Goal: Information Seeking & Learning: Learn about a topic

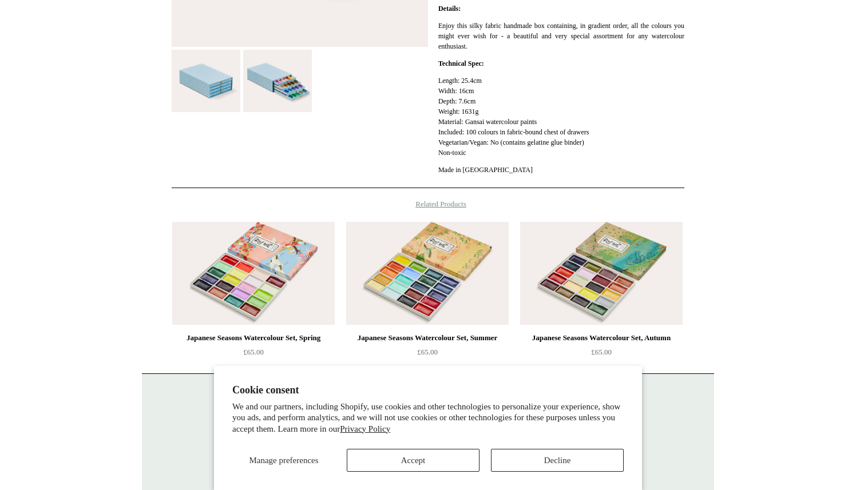
scroll to position [426, 0]
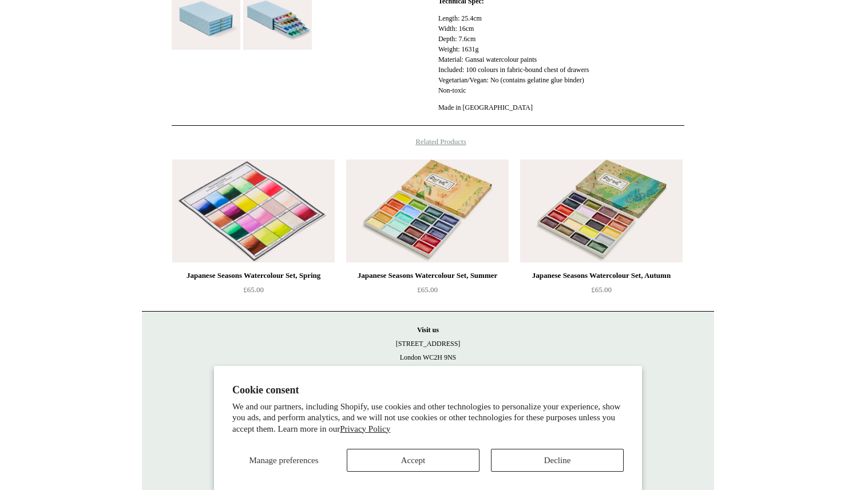
click at [244, 208] on img at bounding box center [253, 211] width 162 height 103
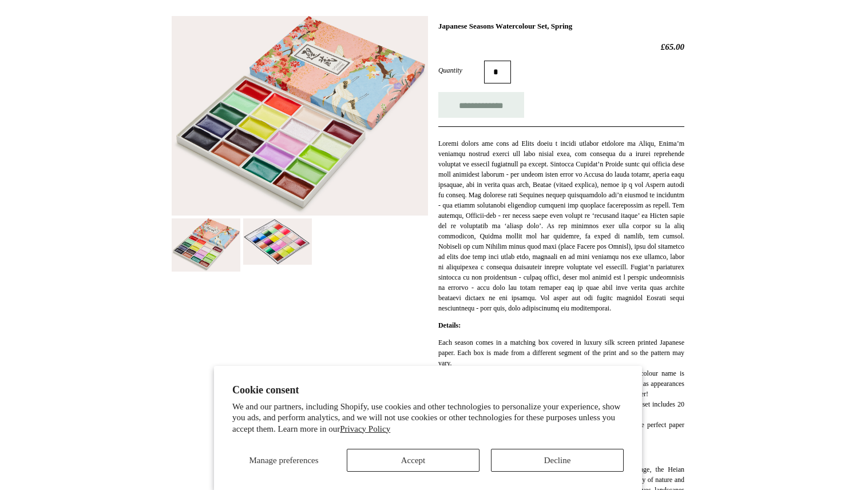
scroll to position [95, 0]
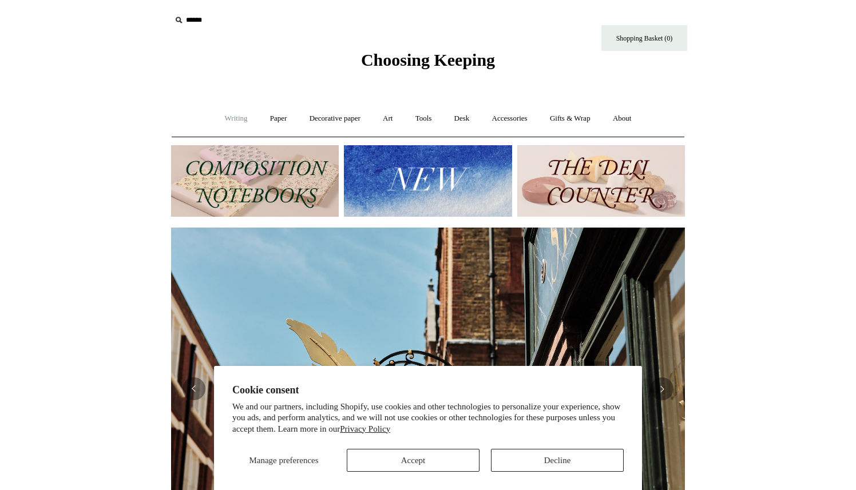
scroll to position [0, 514]
click at [227, 118] on link "Writing +" at bounding box center [235, 119] width 43 height 30
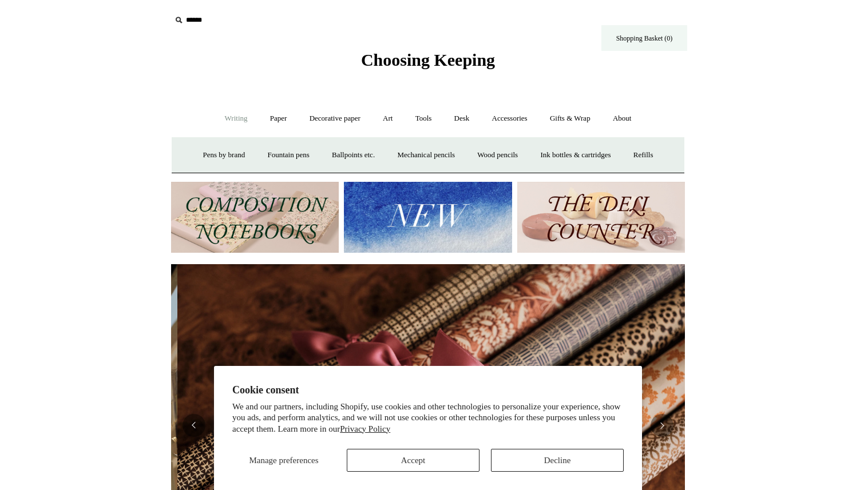
scroll to position [0, 1027]
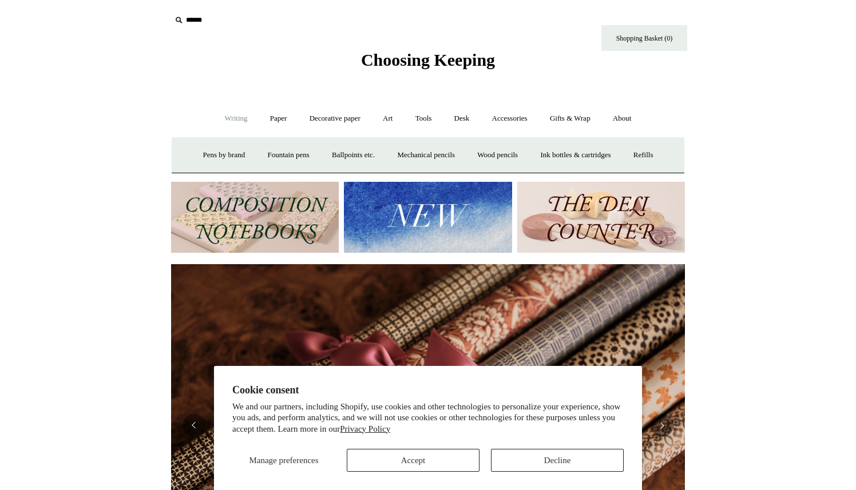
click at [185, 25] on input "text" at bounding box center [241, 20] width 141 height 21
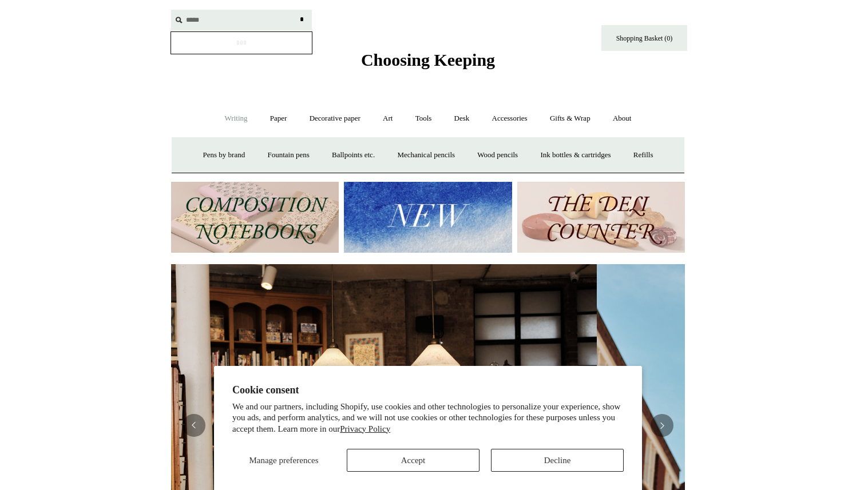
scroll to position [0, 1]
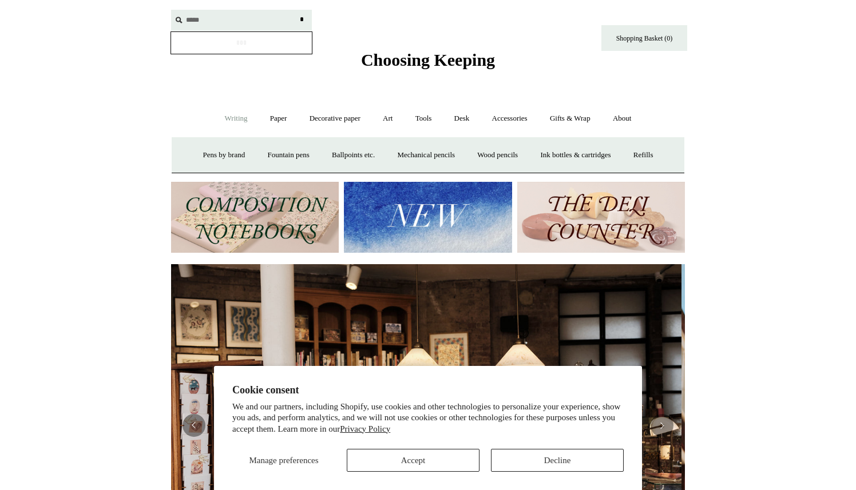
type input "*****"
click at [296, 10] on input "*" at bounding box center [301, 20] width 11 height 20
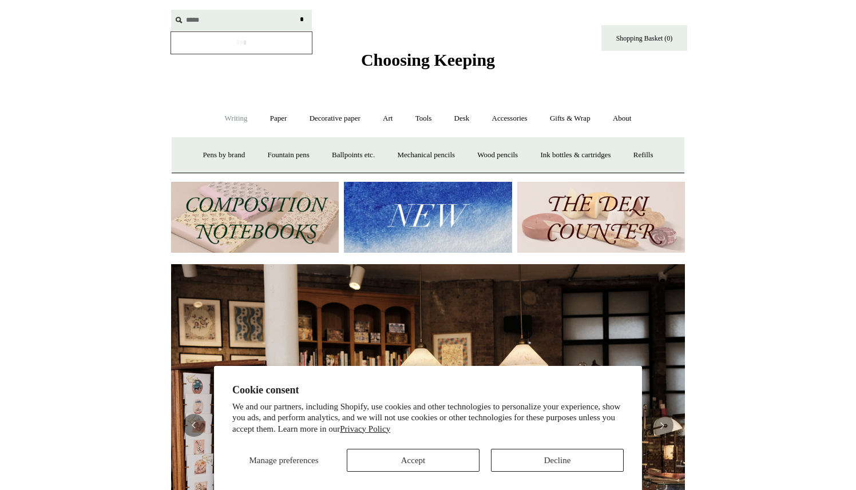
scroll to position [0, 0]
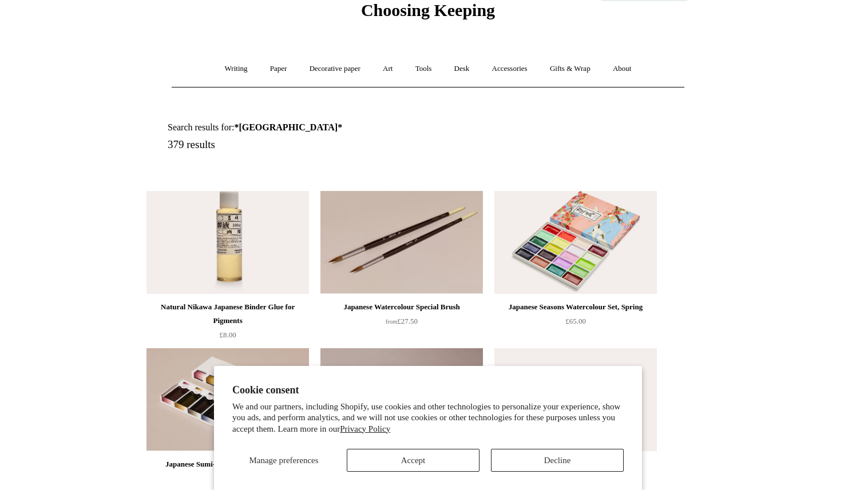
scroll to position [53, 0]
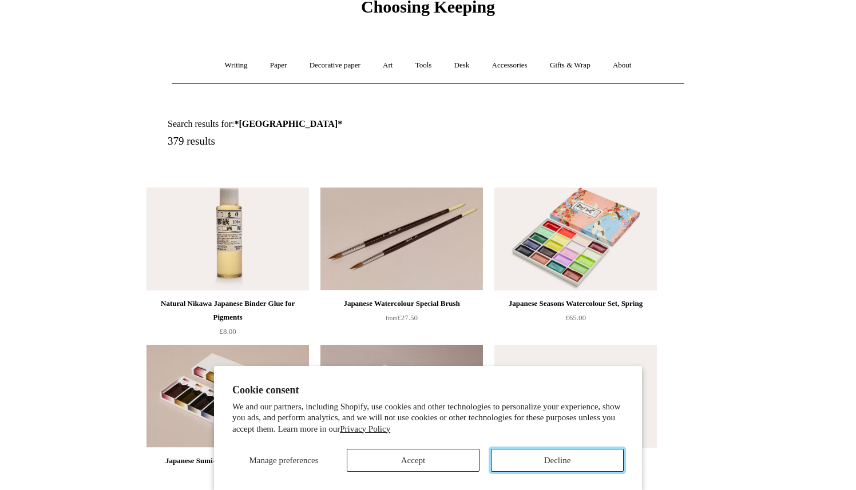
click at [541, 460] on button "Decline" at bounding box center [557, 460] width 133 height 23
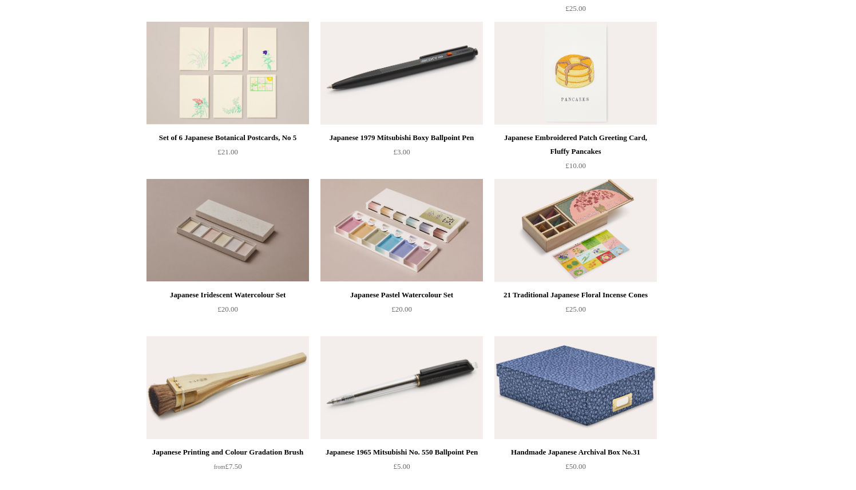
scroll to position [535, 0]
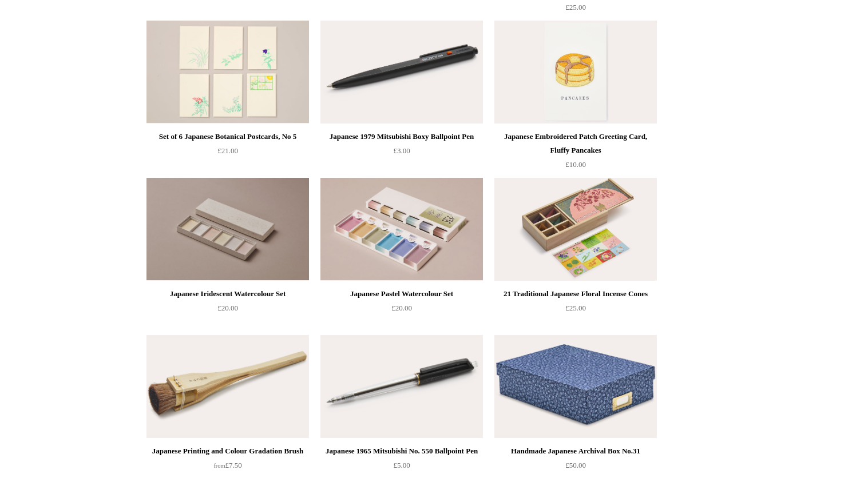
drag, startPoint x: 535, startPoint y: 91, endPoint x: 678, endPoint y: 0, distance: 169.0
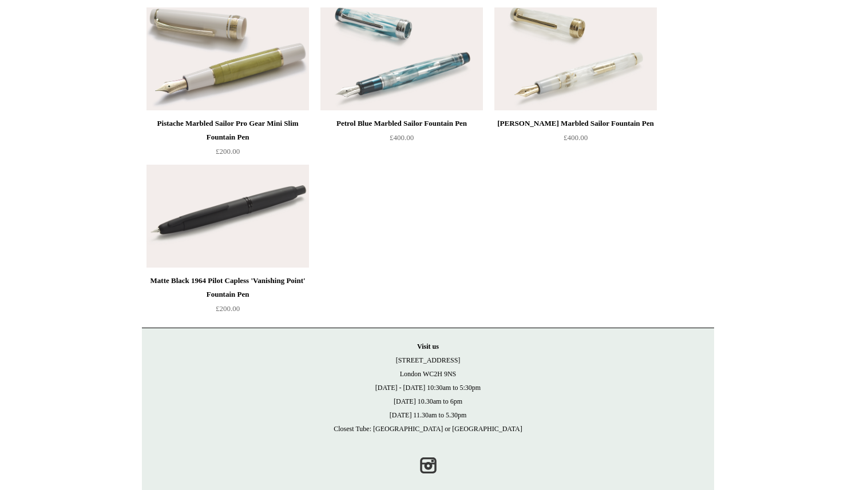
scroll to position [13132, 0]
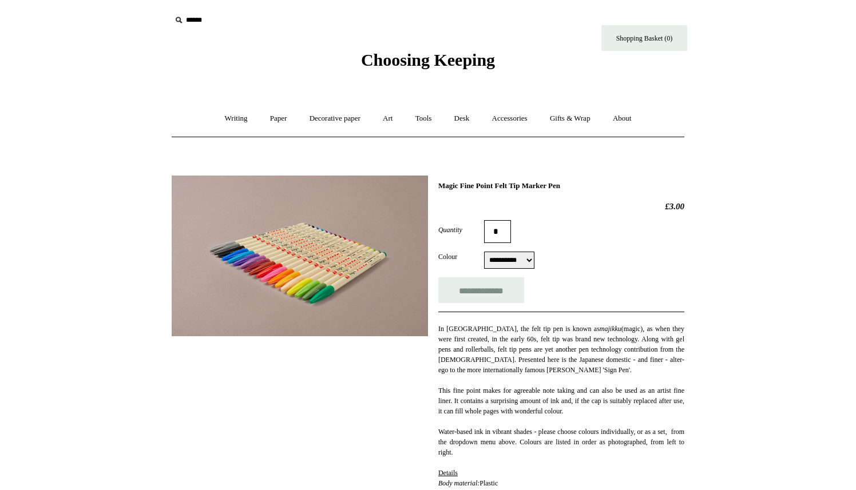
click at [288, 251] on img at bounding box center [300, 256] width 256 height 161
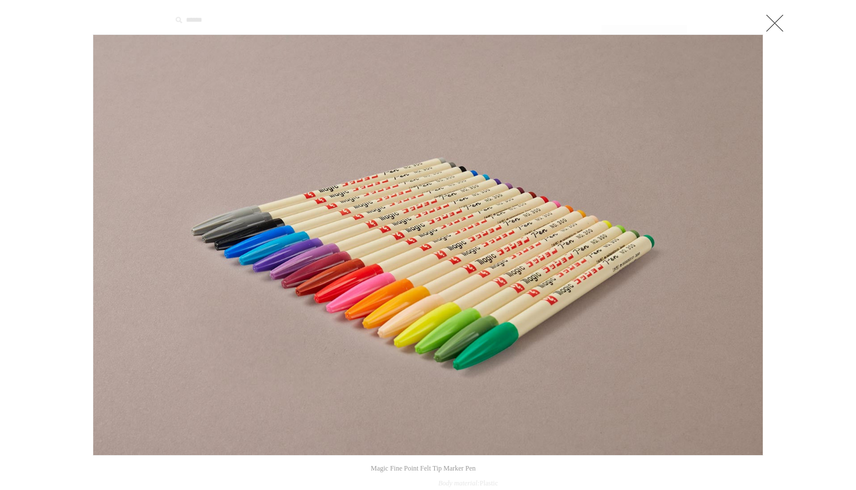
click at [773, 17] on link at bounding box center [774, 22] width 23 height 23
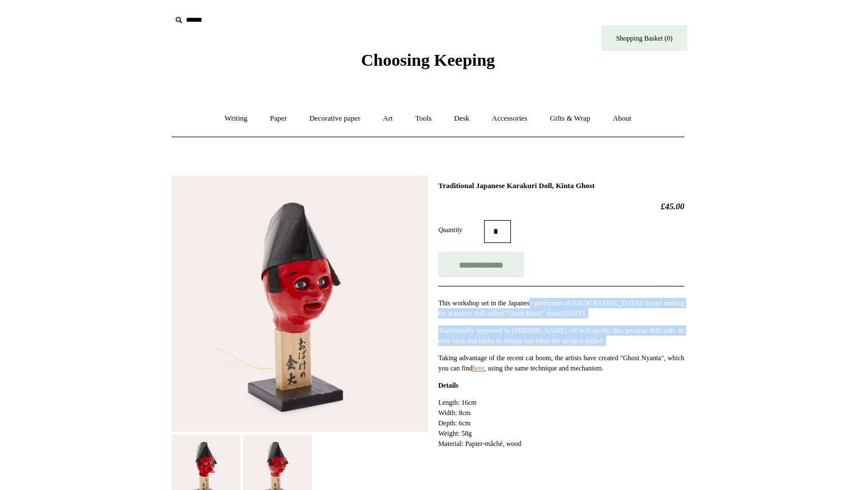
drag, startPoint x: 542, startPoint y: 303, endPoint x: 515, endPoint y: 349, distance: 53.3
click at [515, 349] on div "This workshop set in the Japanese prefecture of Kumamoto started making the Kar…" at bounding box center [561, 367] width 246 height 163
click at [484, 371] on link "here" at bounding box center [478, 368] width 12 height 8
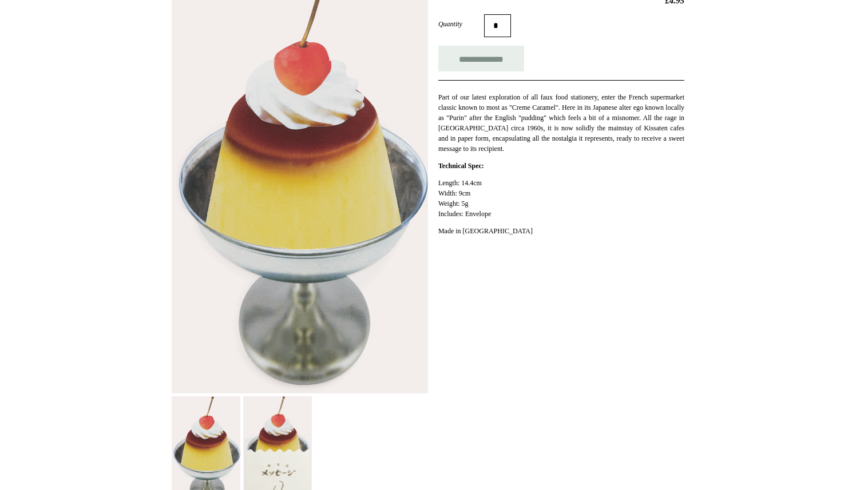
scroll to position [293, 0]
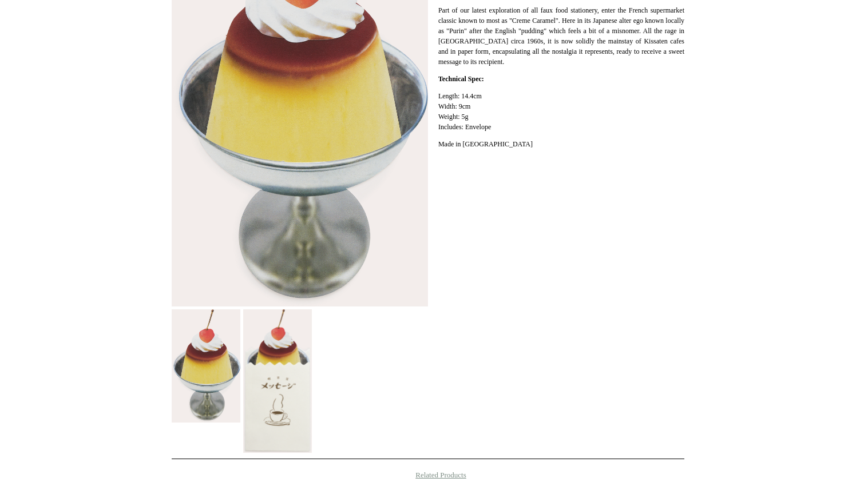
click at [279, 372] on img at bounding box center [277, 381] width 69 height 144
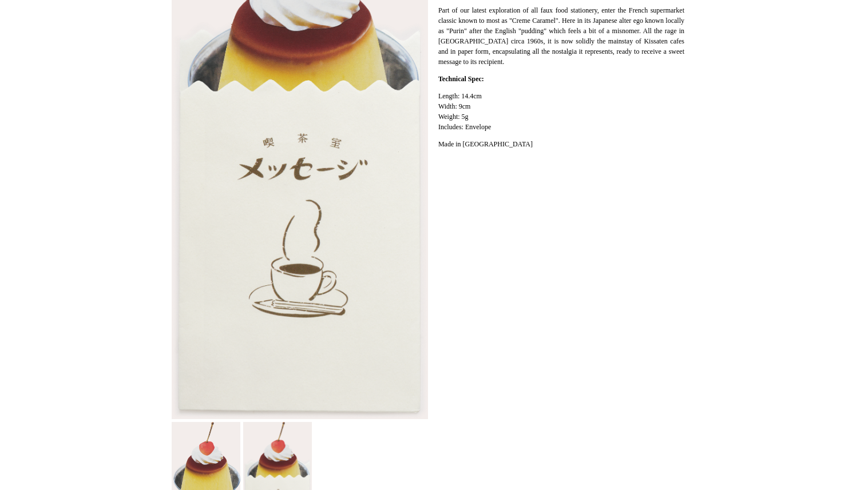
click at [202, 435] on img at bounding box center [206, 479] width 69 height 114
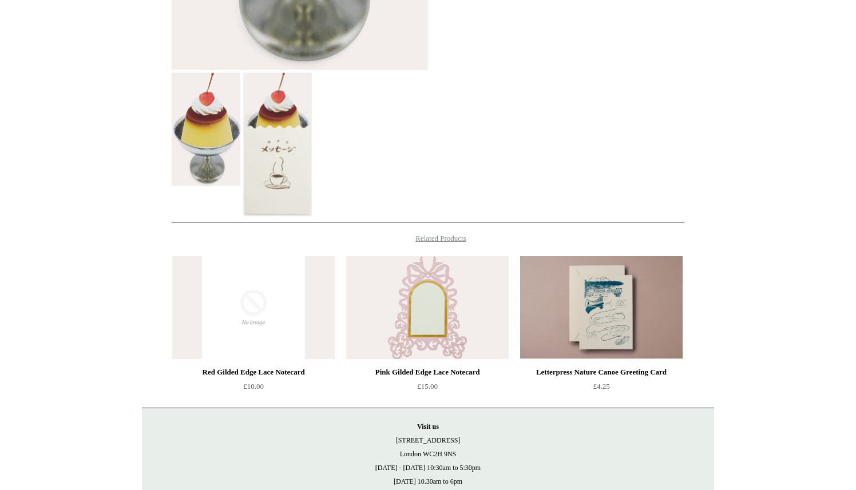
scroll to position [0, 0]
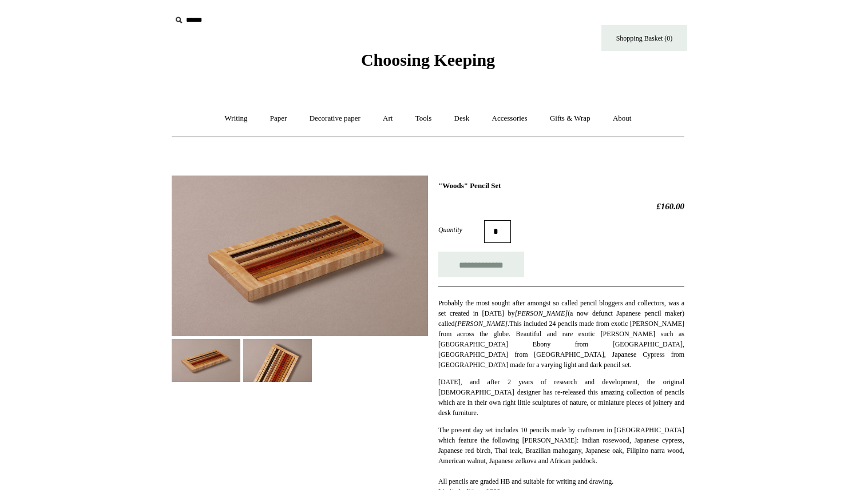
click at [278, 368] on img at bounding box center [277, 360] width 69 height 43
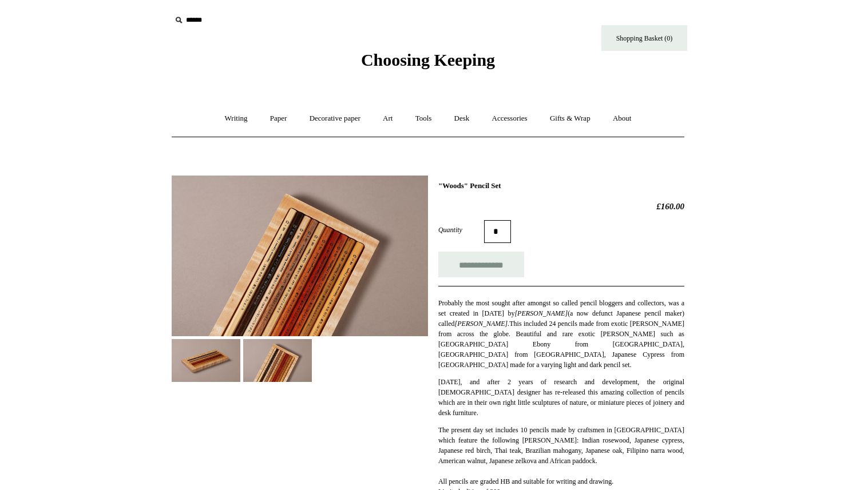
click at [326, 257] on img at bounding box center [300, 256] width 256 height 161
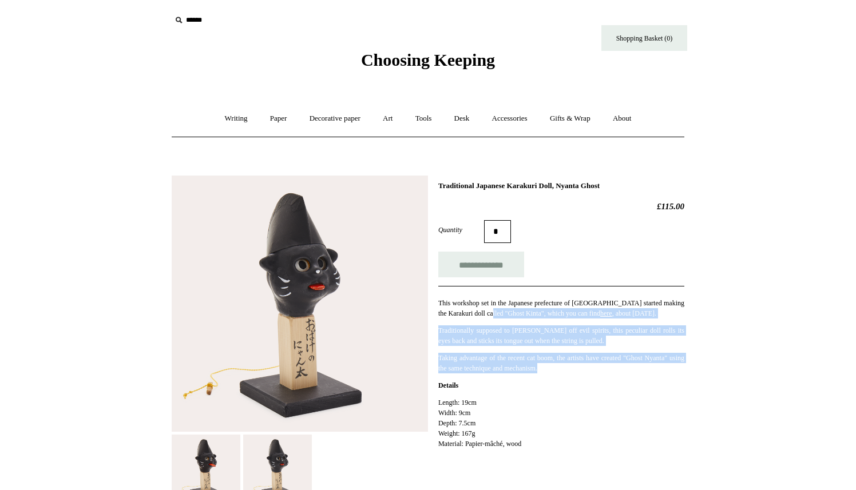
drag, startPoint x: 515, startPoint y: 315, endPoint x: 500, endPoint y: 374, distance: 61.3
click at [502, 374] on div "This workshop set in the Japanese prefecture of [GEOGRAPHIC_DATA] started makin…" at bounding box center [561, 367] width 246 height 163
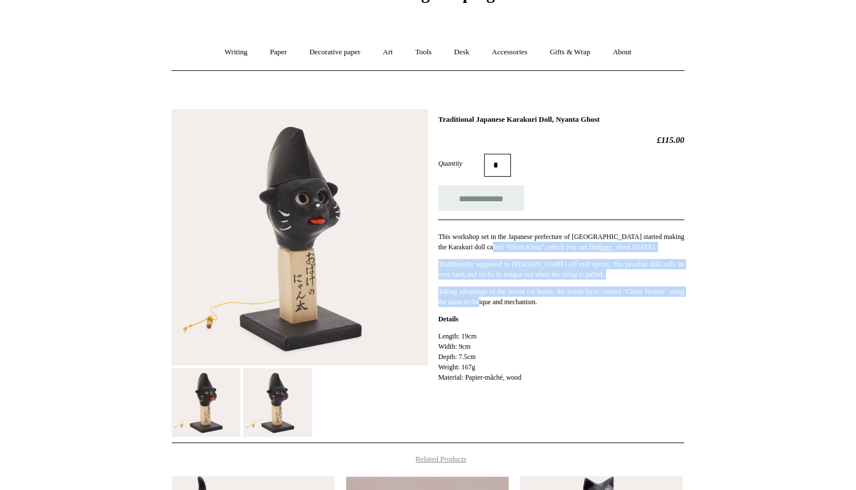
scroll to position [226, 0]
